Goal: Task Accomplishment & Management: Manage account settings

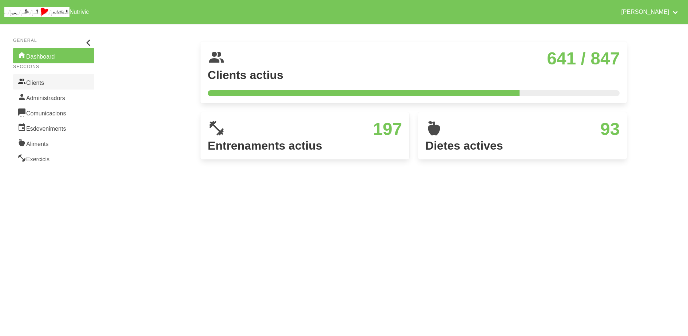
click at [39, 83] on link "Clients" at bounding box center [53, 81] width 81 height 15
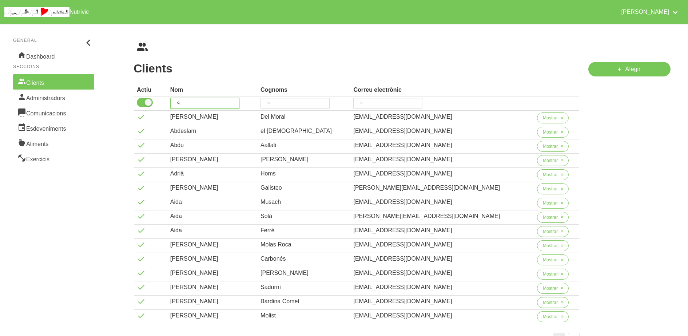
click at [207, 107] on input "search" at bounding box center [204, 103] width 69 height 11
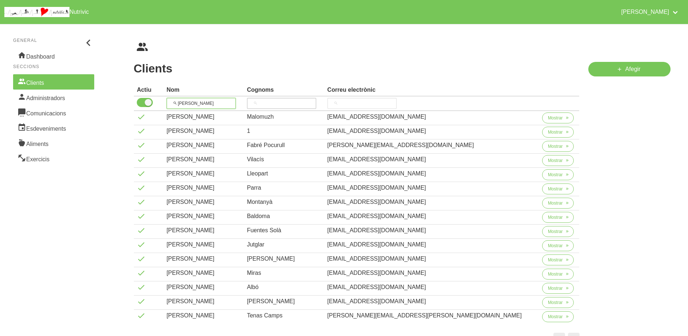
type input "[PERSON_NAME]"
click at [303, 105] on input "search" at bounding box center [281, 103] width 69 height 11
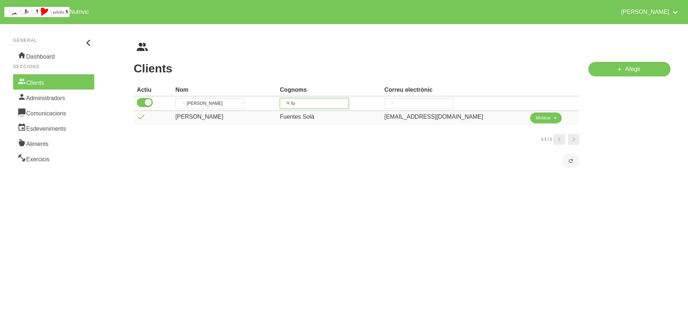
type input "fu"
click at [538, 118] on span "Mostrar" at bounding box center [543, 118] width 15 height 7
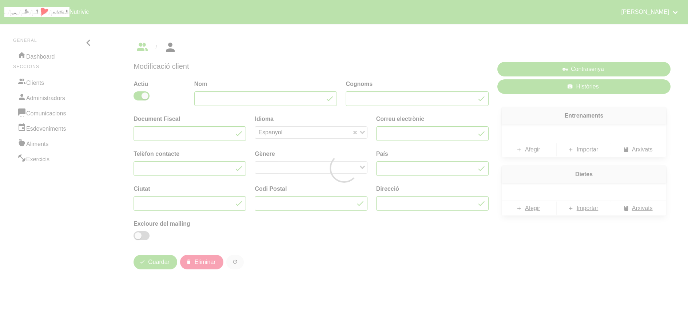
type input "[PERSON_NAME]"
type input "Fuentes Solà"
type input "[EMAIL_ADDRESS][DOMAIN_NAME]"
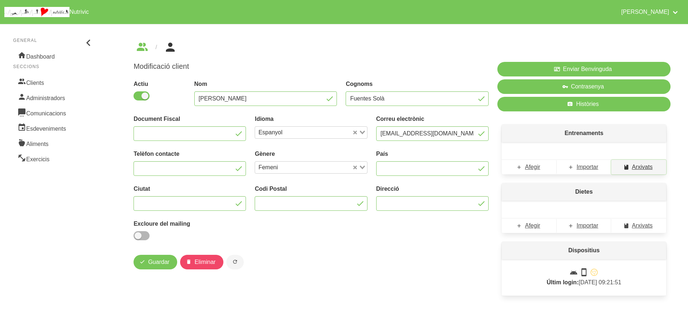
click at [646, 165] on span "Arxivats" at bounding box center [642, 167] width 21 height 9
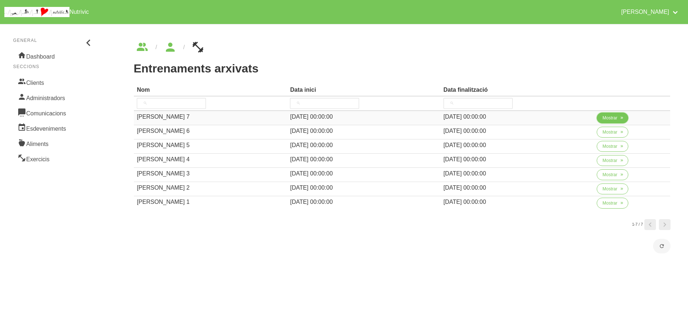
click at [618, 117] on span "button" at bounding box center [621, 118] width 7 height 7
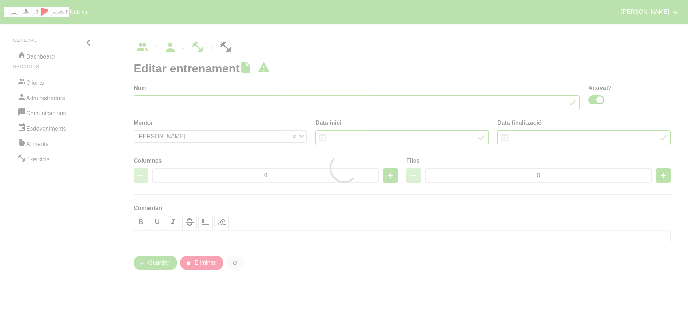
type input "[PERSON_NAME] 7"
checkbox input "true"
type input "[DATE]"
type input "2"
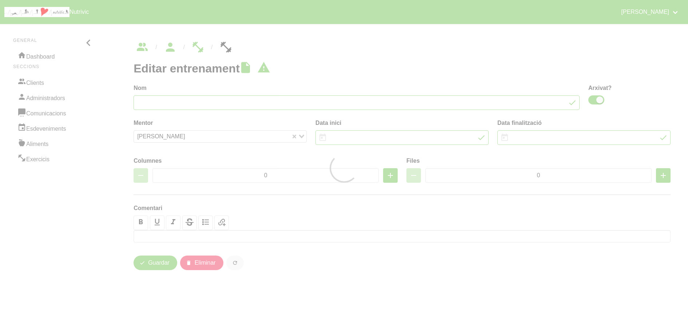
type input "8"
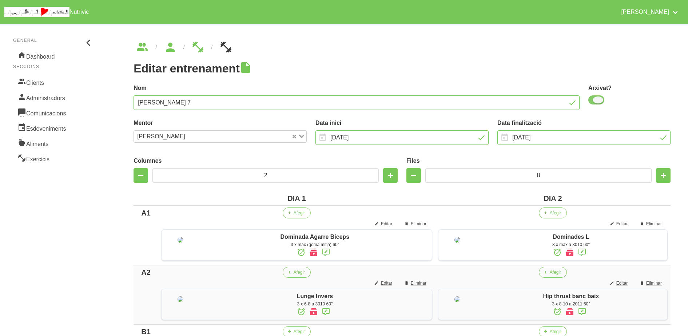
click at [594, 96] on span at bounding box center [596, 99] width 16 height 9
click at [593, 97] on input "checkbox" at bounding box center [590, 99] width 5 height 5
checkbox input "false"
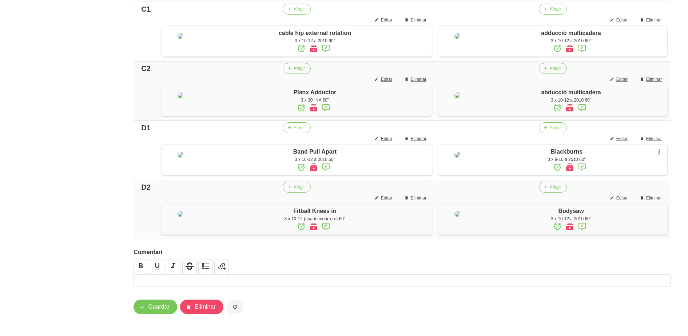
scroll to position [595, 0]
click at [161, 307] on span "Guardar" at bounding box center [158, 306] width 21 height 9
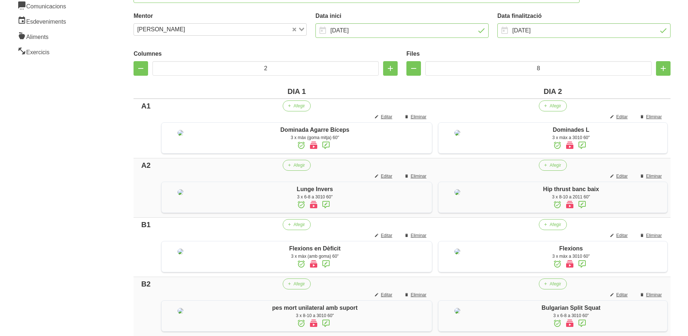
scroll to position [104, 0]
